Goal: Task Accomplishment & Management: Use online tool/utility

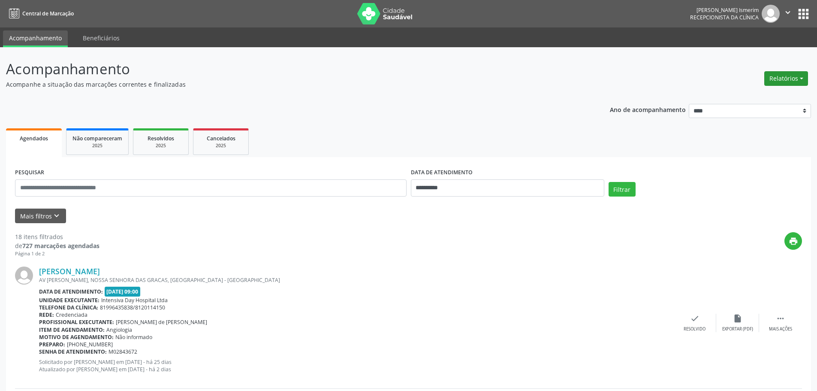
click at [776, 75] on button "Relatórios" at bounding box center [786, 78] width 44 height 15
click at [745, 98] on link "Agendamentos" at bounding box center [762, 97] width 92 height 12
select select "*"
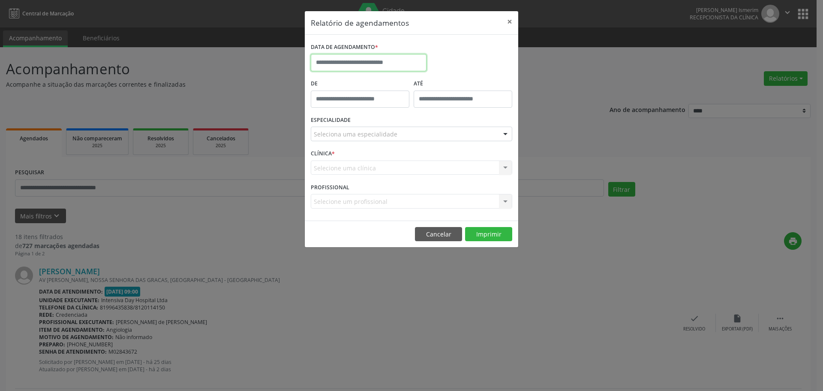
click at [328, 59] on input "text" at bounding box center [369, 62] width 116 height 17
click at [438, 159] on span "23" at bounding box center [433, 158] width 17 height 17
type input "**********"
click at [430, 140] on div "Seleciona uma especialidade" at bounding box center [411, 133] width 201 height 15
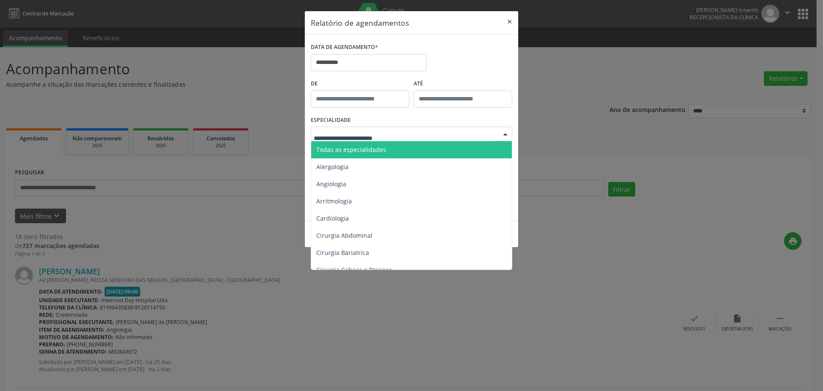
click at [423, 148] on span "Todas as especialidades" at bounding box center [412, 149] width 202 height 17
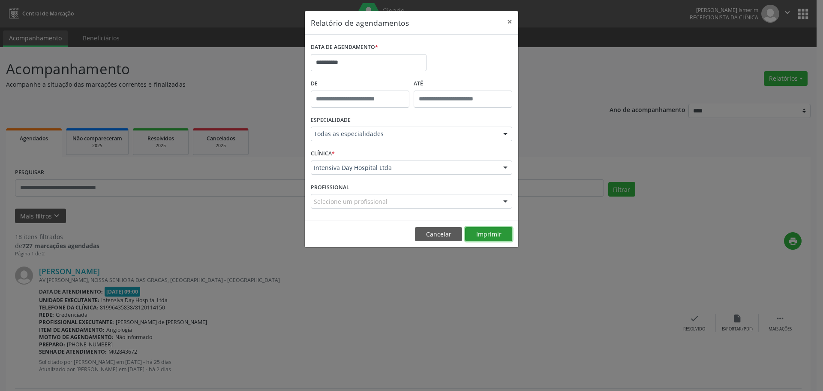
click at [485, 233] on button "Imprimir" at bounding box center [488, 234] width 47 height 15
